Goal: Browse casually: Explore the website without a specific task or goal

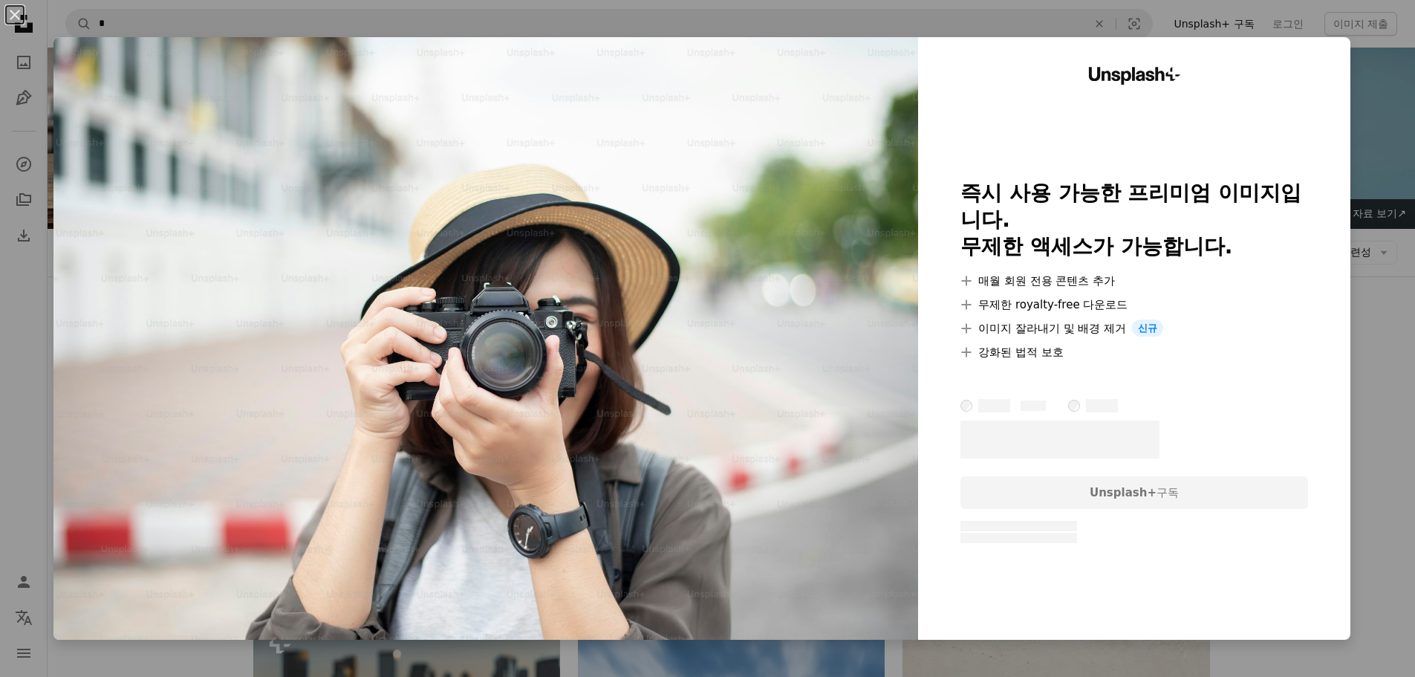
scroll to position [223, 0]
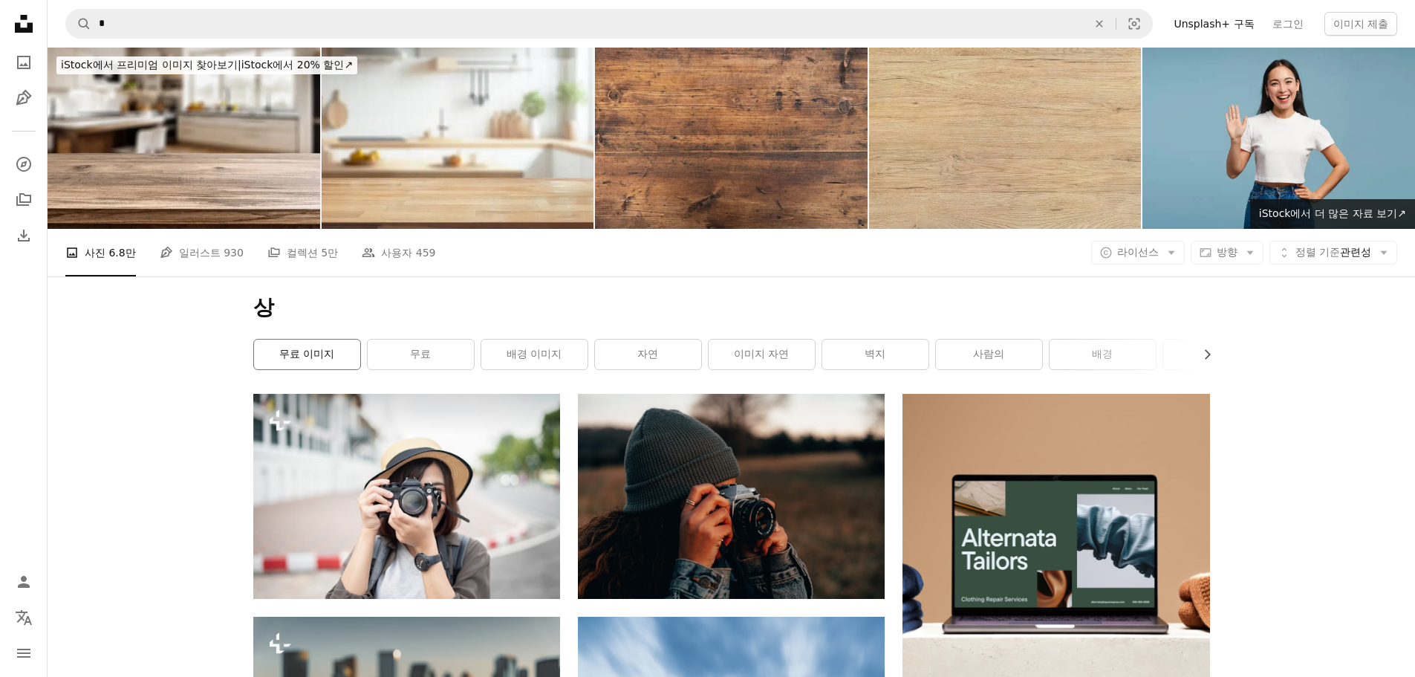
click at [327, 353] on link "무료 이미지" at bounding box center [307, 355] width 106 height 30
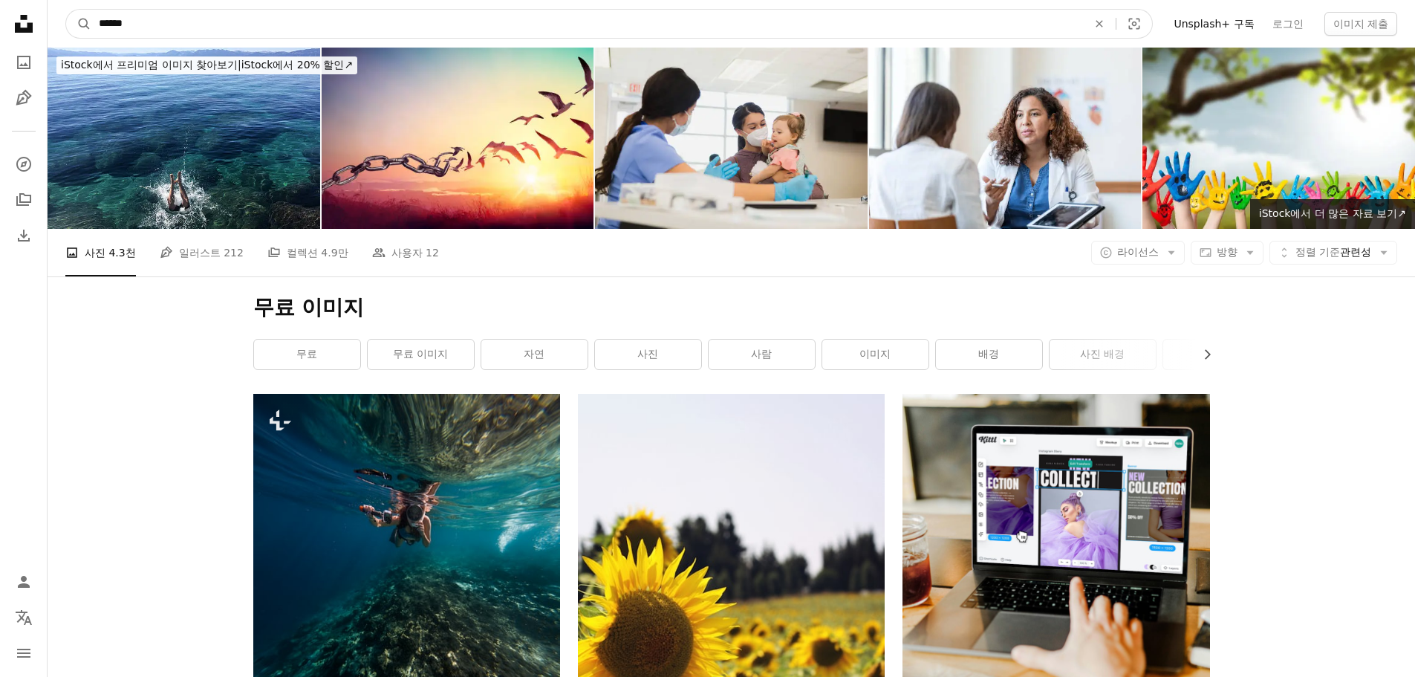
click at [232, 21] on input "******" at bounding box center [587, 24] width 992 height 28
